Goal: Task Accomplishment & Management: Use online tool/utility

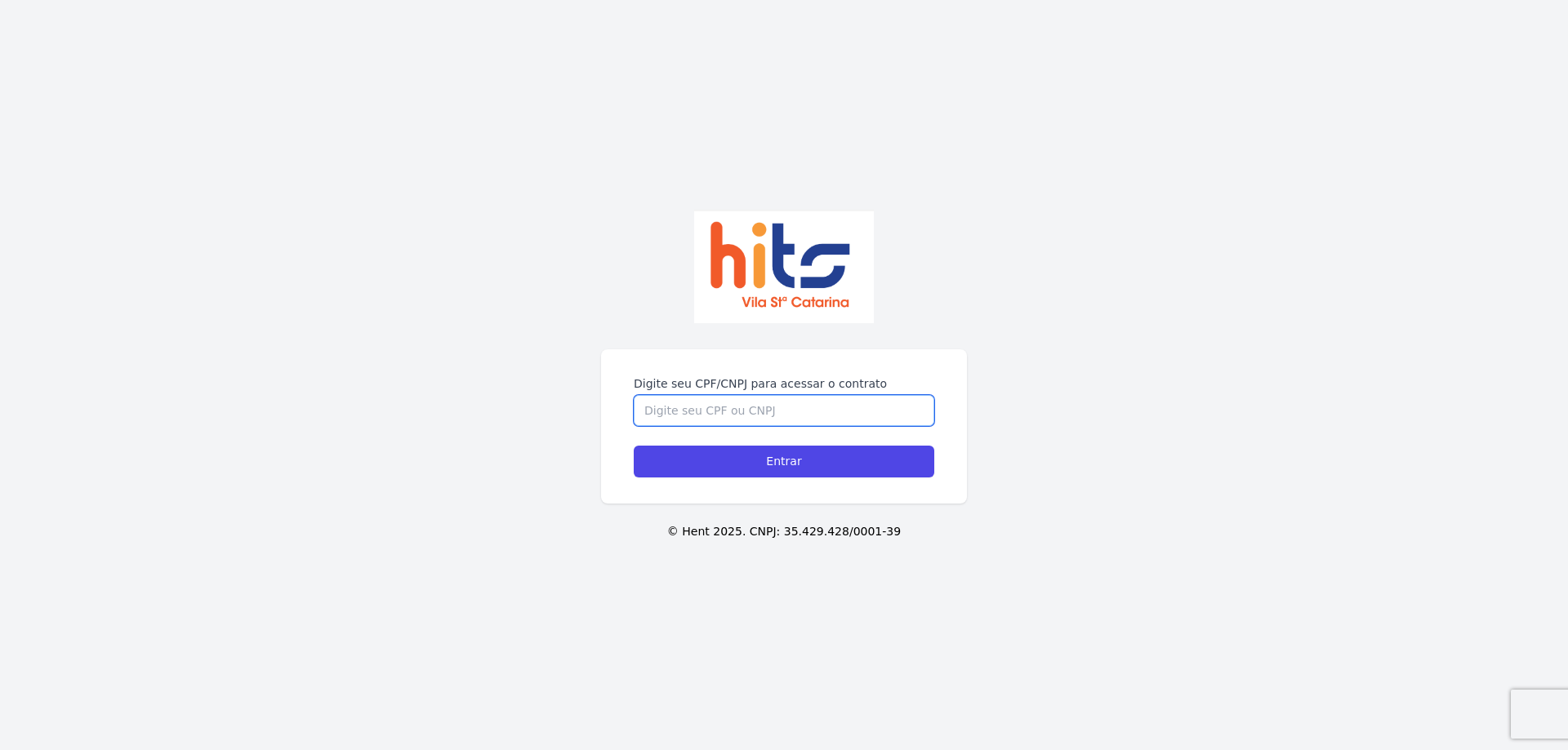
click at [690, 419] on input "Digite seu CPF/CNPJ para acessar o contrato" at bounding box center [784, 410] width 301 height 31
type input "35899693851"
click at [634, 445] on input "Entrar" at bounding box center [784, 461] width 301 height 32
